Goal: Check status: Check status

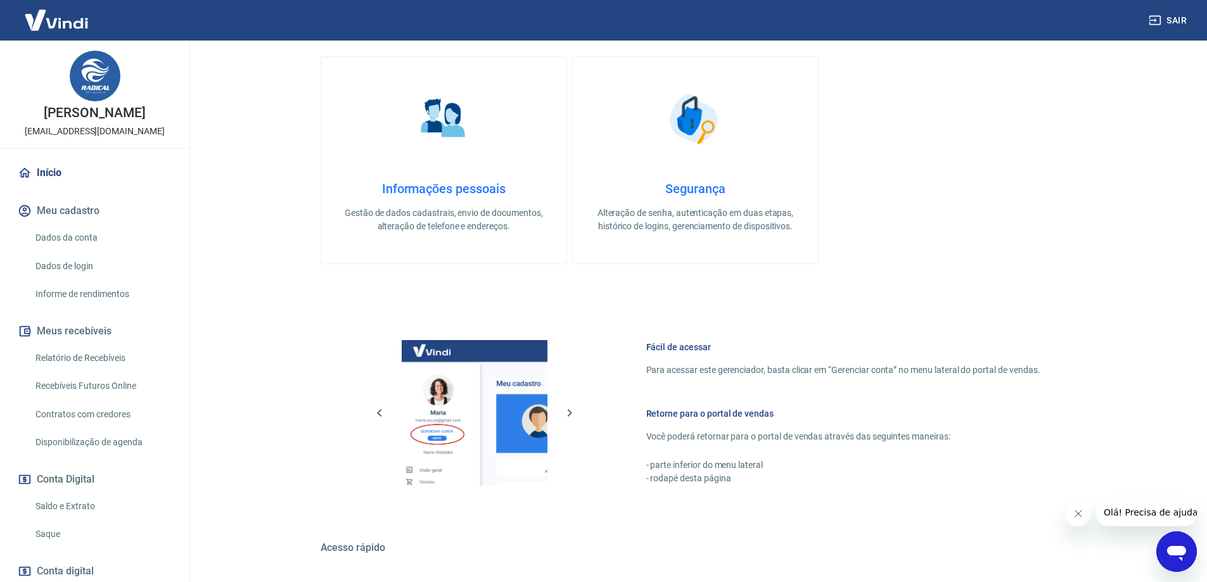
scroll to position [406, 0]
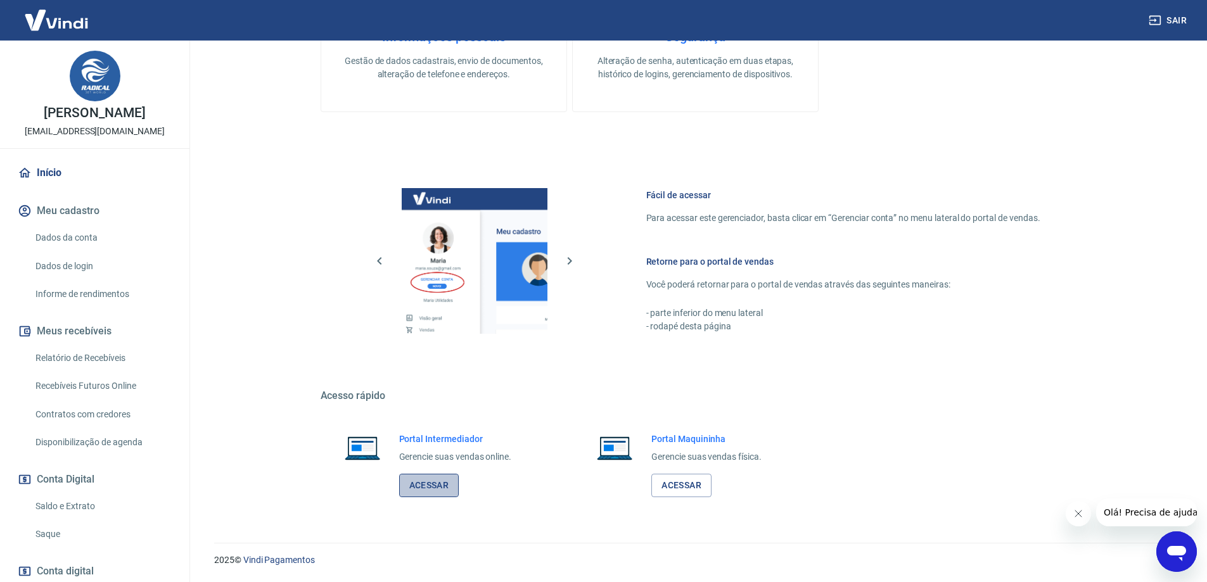
click at [420, 482] on link "Acessar" at bounding box center [429, 485] width 60 height 23
click at [106, 354] on link "Relatório de Recebíveis" at bounding box center [102, 358] width 144 height 26
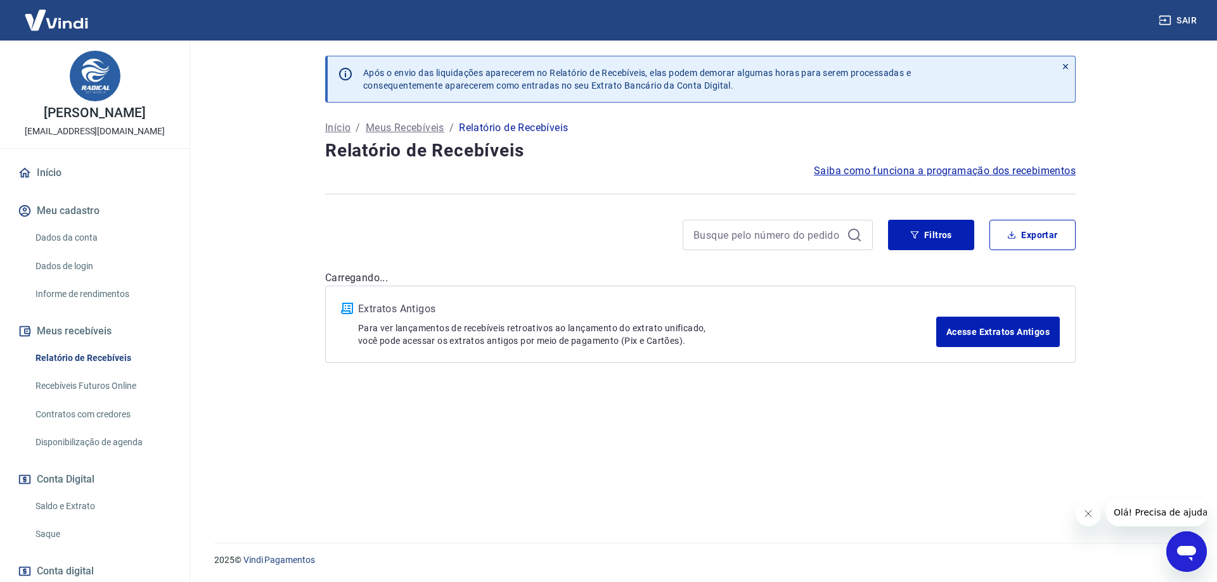
click at [75, 505] on link "Saldo e Extrato" at bounding box center [102, 507] width 144 height 26
